Goal: Information Seeking & Learning: Learn about a topic

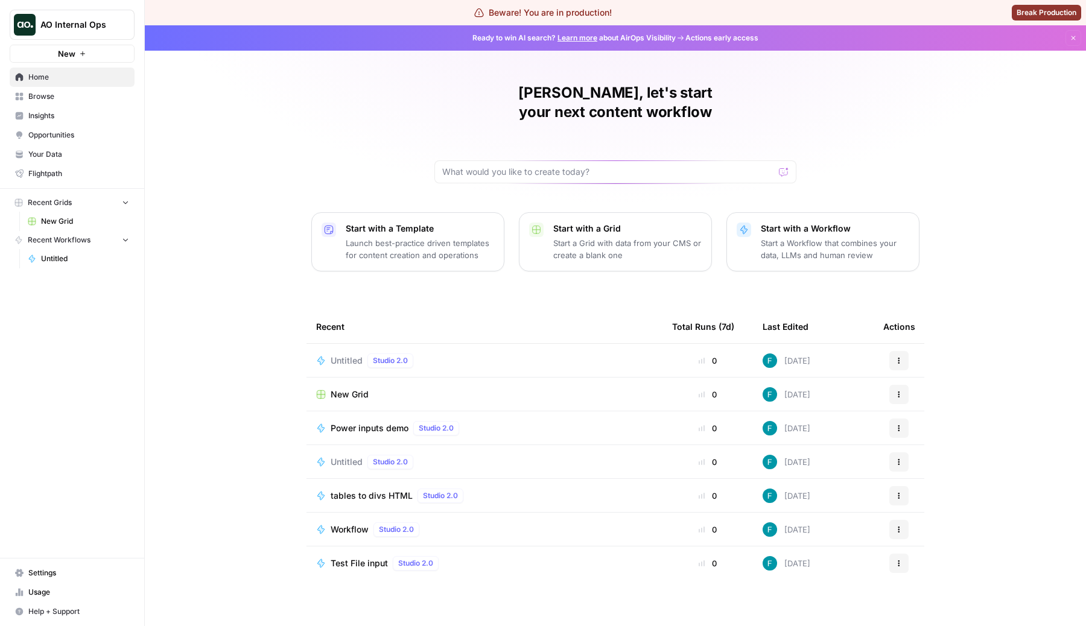
click at [190, 150] on div "[PERSON_NAME], let's start your next content workflow Start with a Template Lau…" at bounding box center [616, 325] width 942 height 601
click at [45, 103] on link "Browse" at bounding box center [72, 96] width 125 height 19
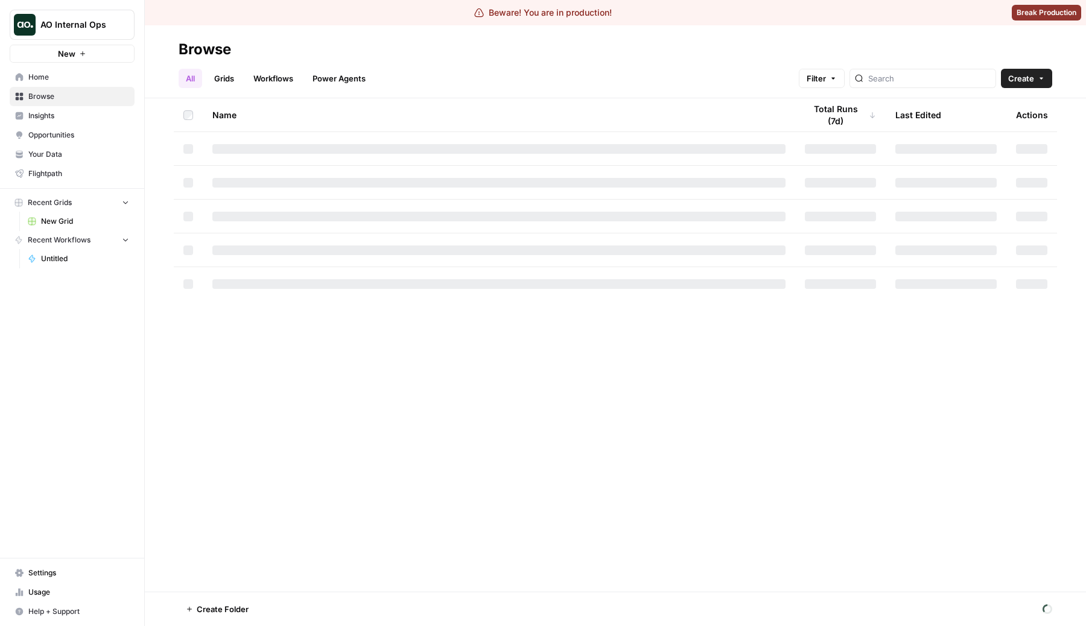
click at [62, 120] on span "Insights" at bounding box center [78, 115] width 101 height 11
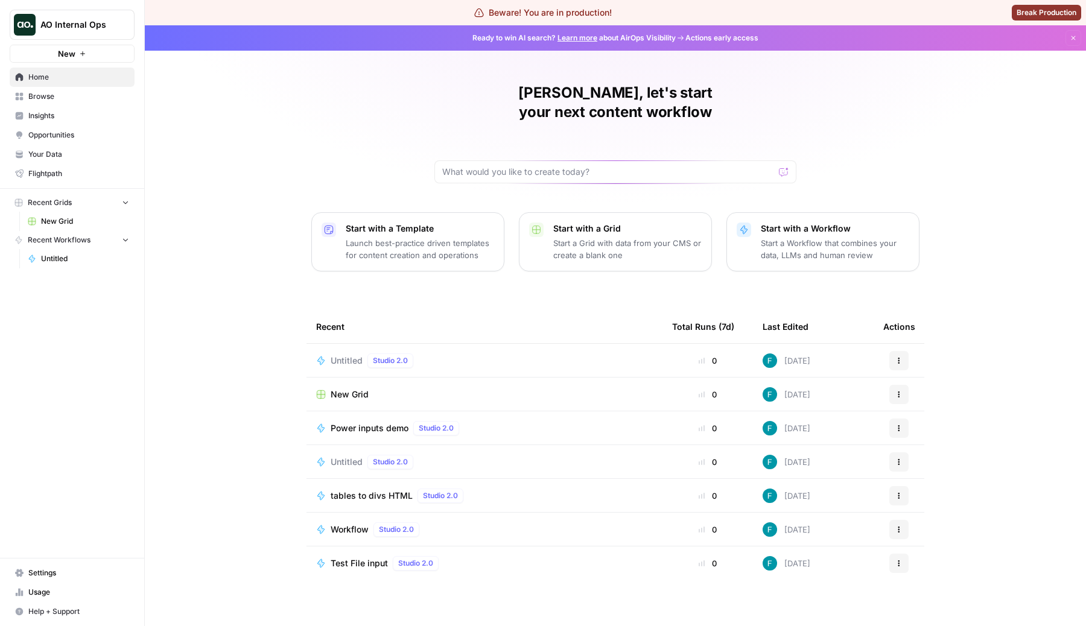
click at [290, 170] on div "[PERSON_NAME], let's start your next content workflow Start with a Template Lau…" at bounding box center [616, 325] width 942 height 601
drag, startPoint x: 341, startPoint y: 96, endPoint x: 381, endPoint y: 112, distance: 43.4
click at [381, 112] on div "[PERSON_NAME], let's start your next content workflow Start with a Template Lau…" at bounding box center [616, 325] width 942 height 601
